Goal: Information Seeking & Learning: Learn about a topic

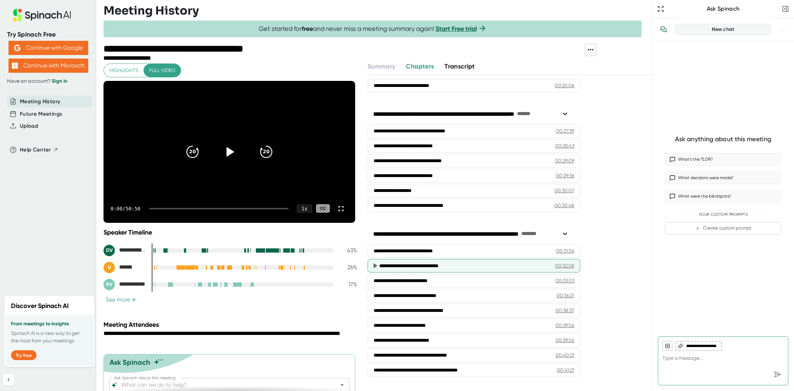
scroll to position [434, 0]
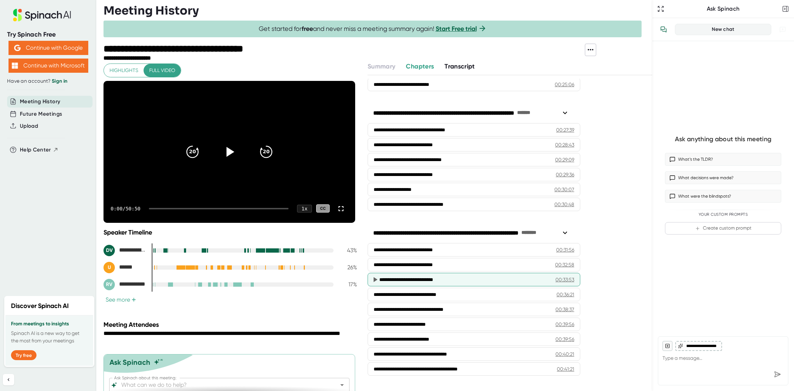
click at [428, 280] on div "**********" at bounding box center [461, 279] width 165 height 7
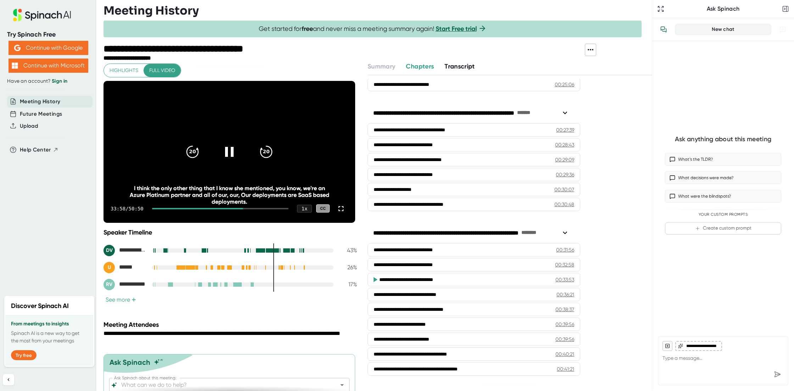
click at [254, 208] on div at bounding box center [220, 208] width 136 height 1
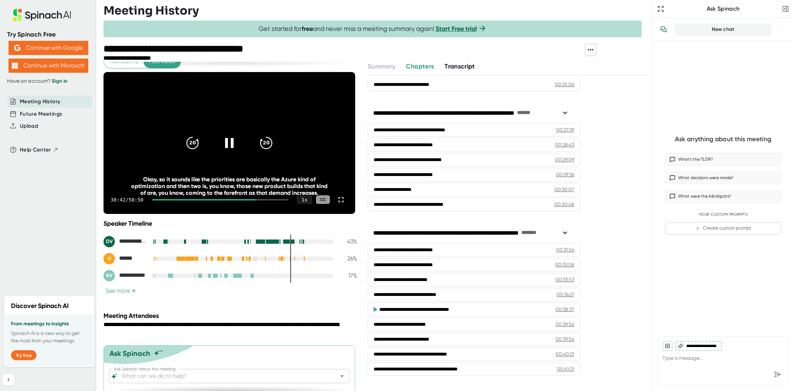
scroll to position [23, 0]
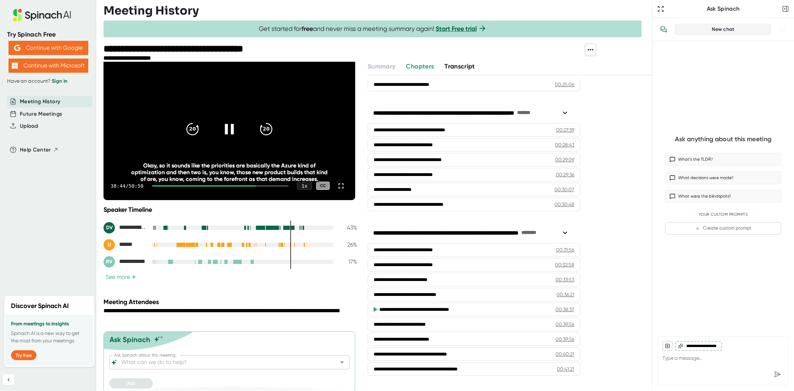
click at [225, 127] on icon at bounding box center [229, 129] width 9 height 10
drag, startPoint x: 142, startPoint y: 163, endPoint x: 319, endPoint y: 178, distance: 177.8
click at [320, 178] on div "Okay, so it sounds like the priorities are basically the Azure kind of optimiza…" at bounding box center [229, 172] width 201 height 20
copy div "Okay, so it sounds like the priorities are basically the Azure kind of optimiza…"
click at [228, 127] on icon at bounding box center [230, 129] width 8 height 10
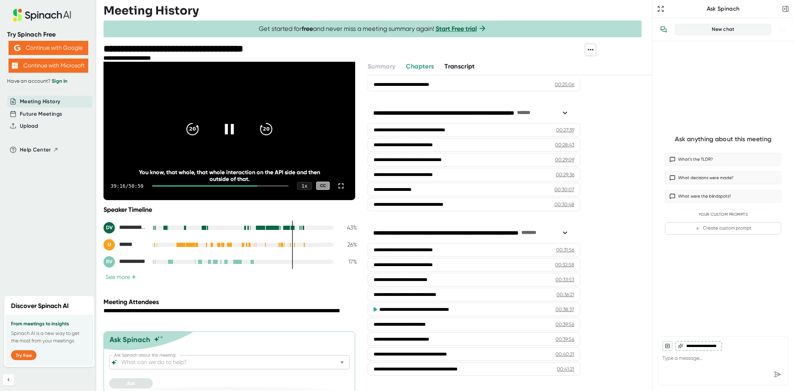
click at [254, 186] on div "39:16 / 50:50 1 x CC" at bounding box center [229, 186] width 252 height 28
click at [253, 185] on div at bounding box center [205, 185] width 106 height 1
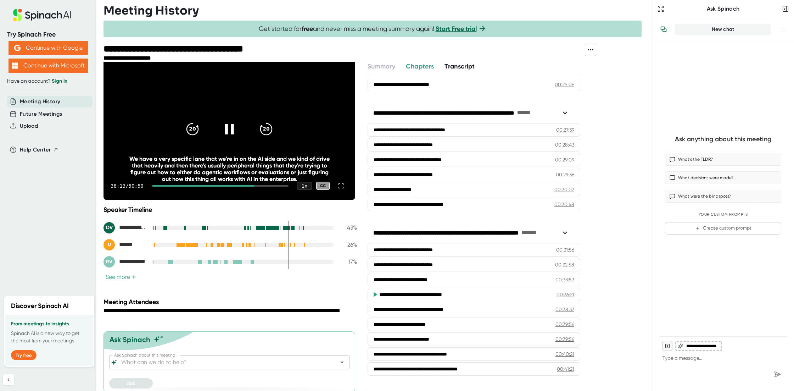
click at [256, 185] on div at bounding box center [220, 185] width 136 height 1
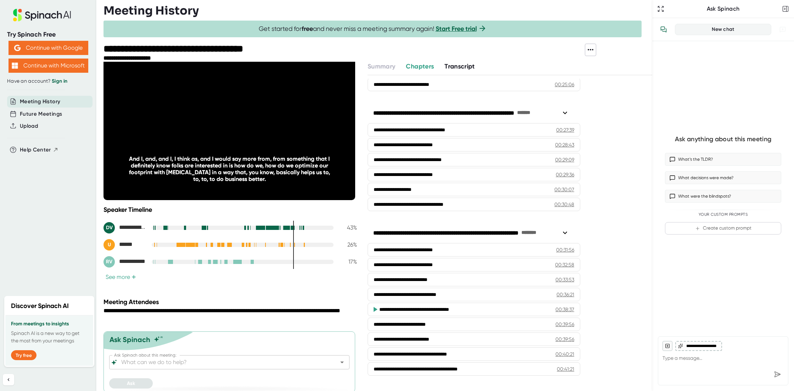
scroll to position [27, 0]
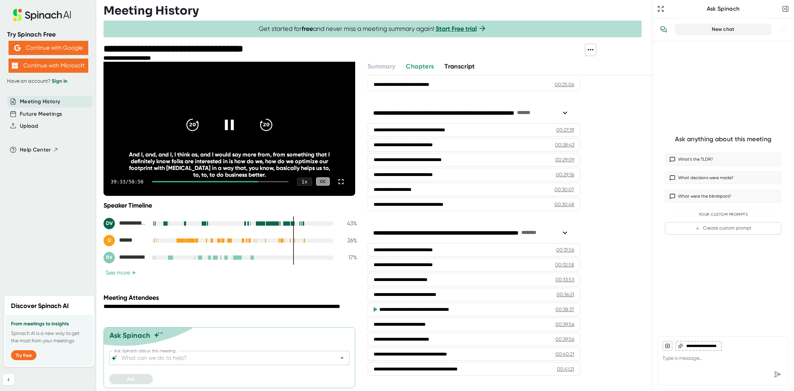
click at [129, 156] on div "And I, and, and I, I think as, and I would say more from, from something that I…" at bounding box center [229, 164] width 201 height 27
click at [229, 126] on icon at bounding box center [229, 124] width 9 height 10
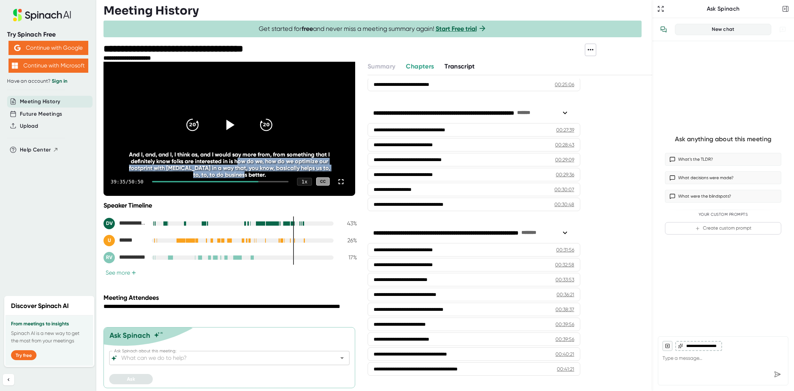
drag, startPoint x: 258, startPoint y: 160, endPoint x: 273, endPoint y: 174, distance: 20.3
click at [273, 174] on div "And I, and, and I, I think as, and I would say more from, from something that I…" at bounding box center [229, 164] width 201 height 27
copy div "how do we, how do we optimize our footprint with [MEDICAL_DATA] in a way that, …"
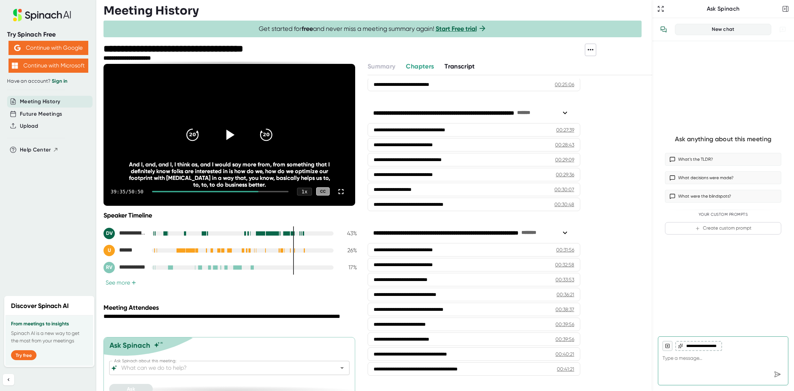
scroll to position [21, 0]
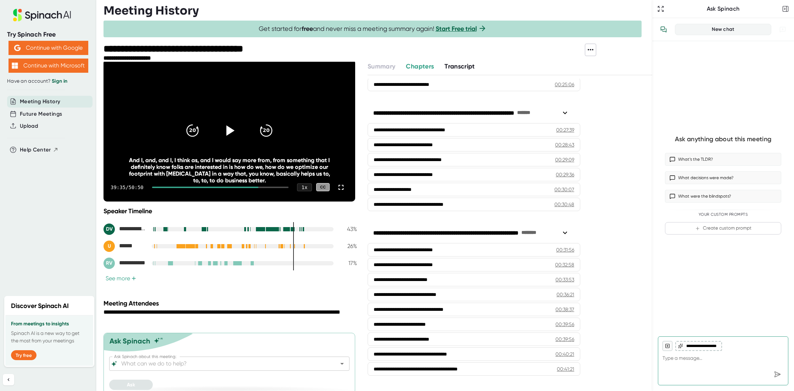
click at [229, 127] on icon at bounding box center [229, 130] width 18 height 18
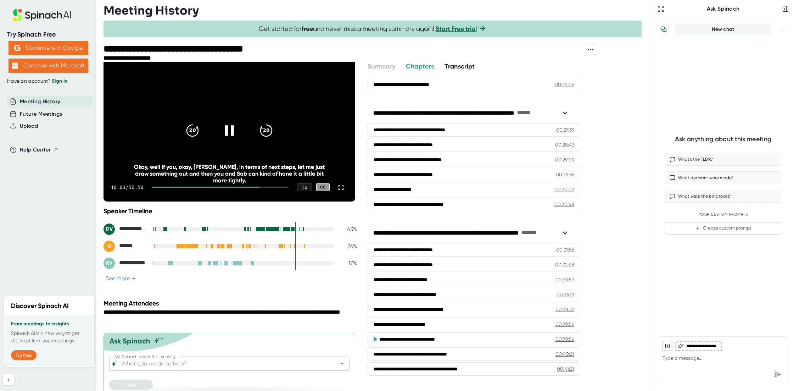
click at [258, 186] on div at bounding box center [220, 186] width 136 height 1
click at [231, 148] on video at bounding box center [229, 131] width 252 height 142
click at [246, 186] on div at bounding box center [206, 186] width 108 height 1
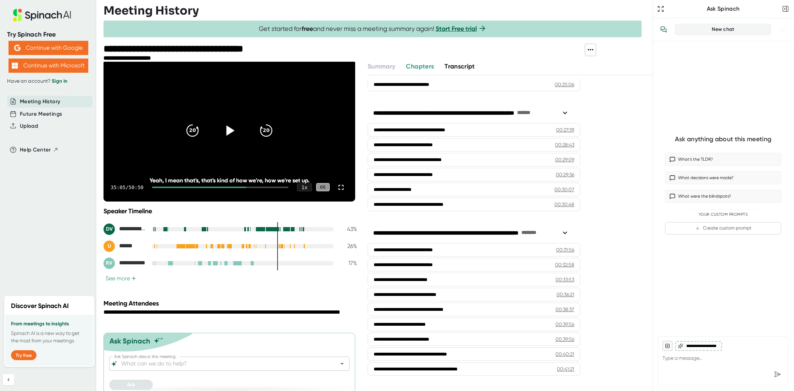
click at [228, 129] on icon at bounding box center [230, 130] width 8 height 10
click at [226, 130] on icon at bounding box center [229, 130] width 9 height 10
drag, startPoint x: 141, startPoint y: 170, endPoint x: 276, endPoint y: 180, distance: 135.1
click at [276, 180] on div "So on the Azure piece, my own little brother is actually working at Microsoft@A…" at bounding box center [229, 176] width 201 height 13
copy div "So on the Azure piece, my own little brother is actually working at Microsoft@A…"
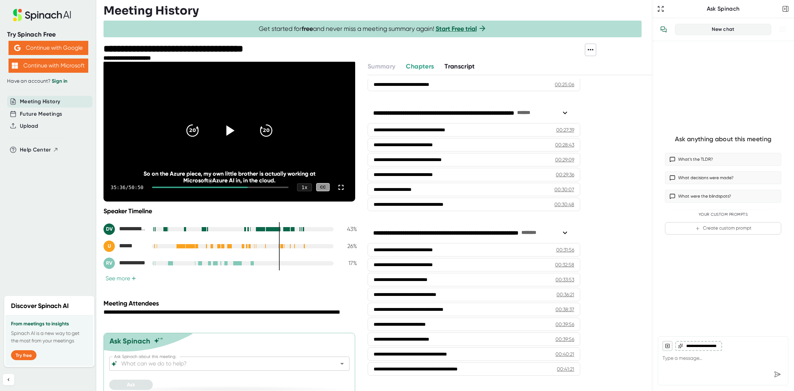
click at [230, 127] on icon at bounding box center [229, 130] width 18 height 18
click at [228, 128] on icon at bounding box center [229, 130] width 18 height 18
click at [245, 187] on div at bounding box center [200, 186] width 96 height 1
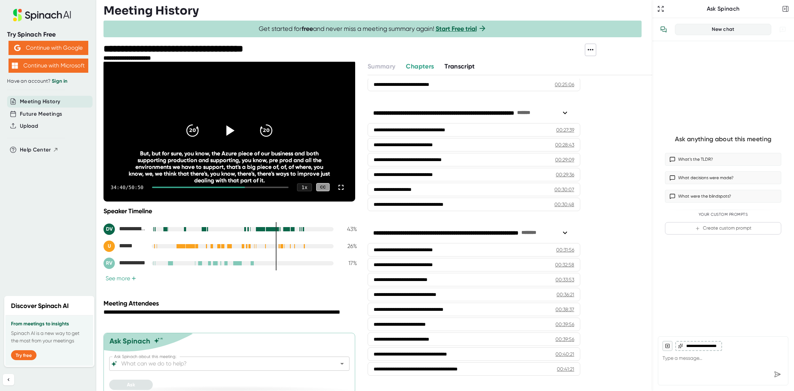
scroll to position [19, 0]
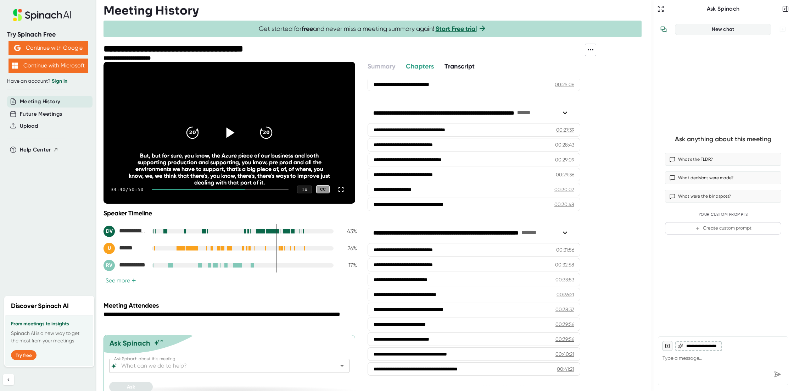
click at [229, 131] on icon at bounding box center [230, 132] width 8 height 10
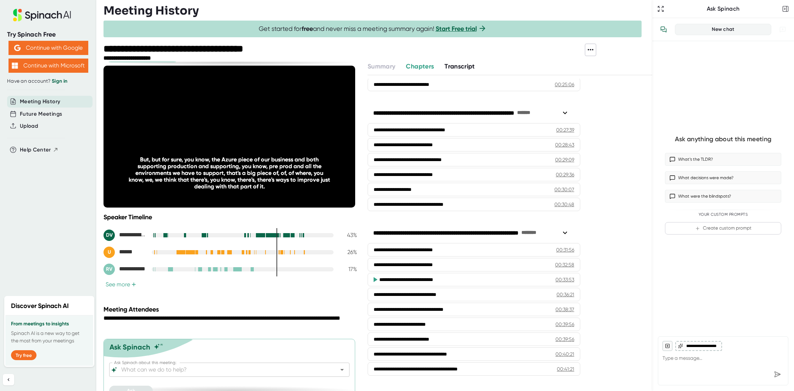
scroll to position [27, 0]
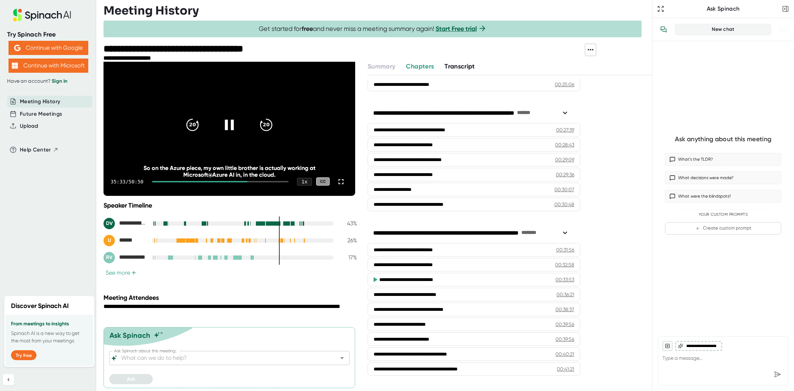
click at [222, 126] on icon at bounding box center [229, 125] width 18 height 18
drag, startPoint x: 142, startPoint y: 167, endPoint x: 280, endPoint y: 176, distance: 137.5
click at [282, 176] on div "So on the Azure piece, my own little brother is actually working at Microsoft@A…" at bounding box center [229, 170] width 201 height 13
copy div "So on the Azure piece, my own little brother is actually working at Microsoft@A…"
click at [229, 125] on icon at bounding box center [230, 124] width 8 height 10
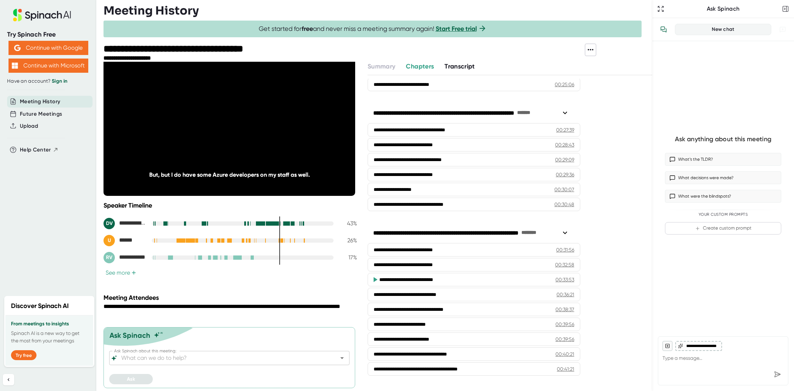
click at [225, 127] on icon at bounding box center [229, 124] width 9 height 10
drag, startPoint x: 147, startPoint y: 173, endPoint x: 308, endPoint y: 174, distance: 160.9
click at [308, 174] on div "But, but I do have some Azure developers on my staff as well." at bounding box center [229, 174] width 201 height 7
copy div "But, but I do have some Azure developers on my staff as well."
type textarea "x"
